Goal: Task Accomplishment & Management: Manage account settings

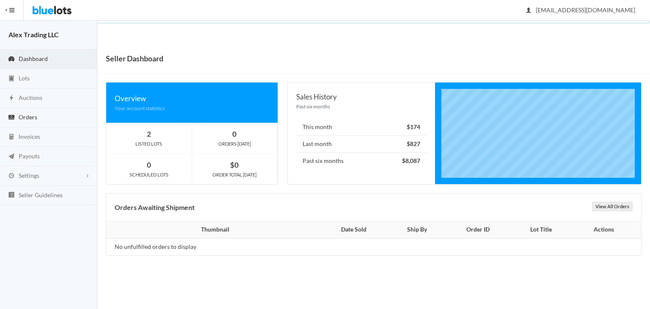
click at [30, 108] on link "Orders" at bounding box center [48, 117] width 97 height 19
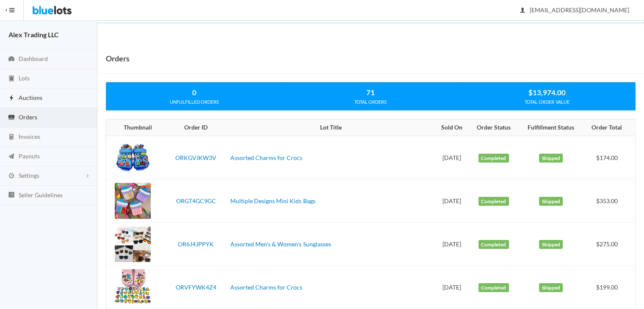
click at [45, 96] on link "Auctions" at bounding box center [48, 97] width 97 height 19
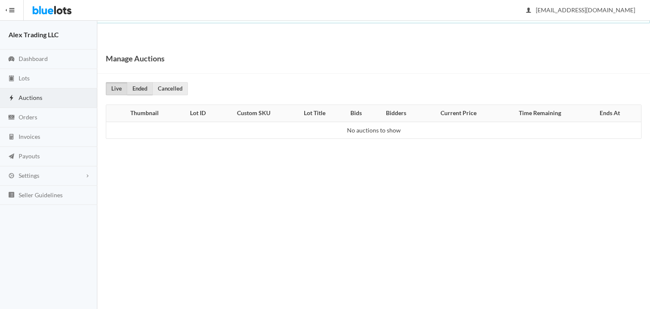
click at [141, 85] on link "Ended" at bounding box center [140, 88] width 26 height 13
